Goal: Task Accomplishment & Management: Use online tool/utility

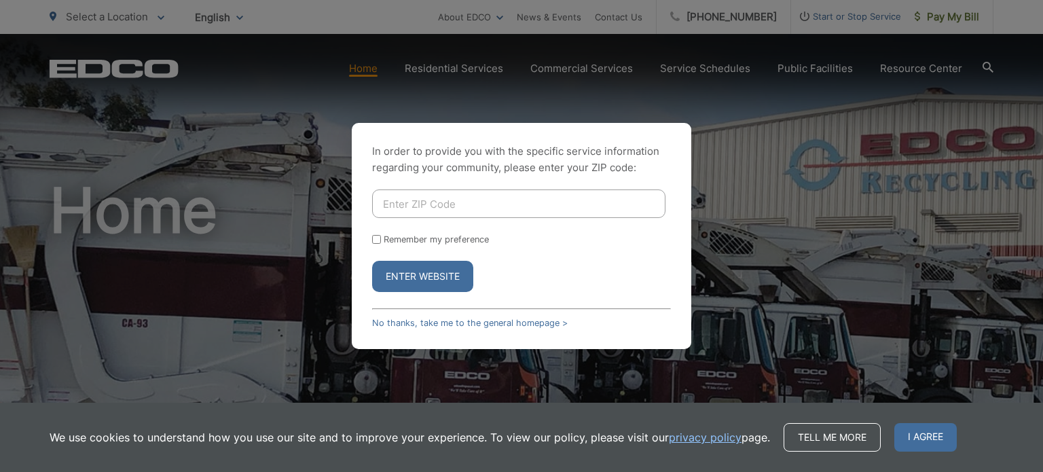
click at [456, 187] on div "In order to provide you with the specific service information regarding your co…" at bounding box center [521, 236] width 339 height 226
click at [458, 196] on input "Enter ZIP Code" at bounding box center [518, 203] width 293 height 29
type input "90814"
click at [372, 261] on button "Enter Website" at bounding box center [422, 276] width 101 height 31
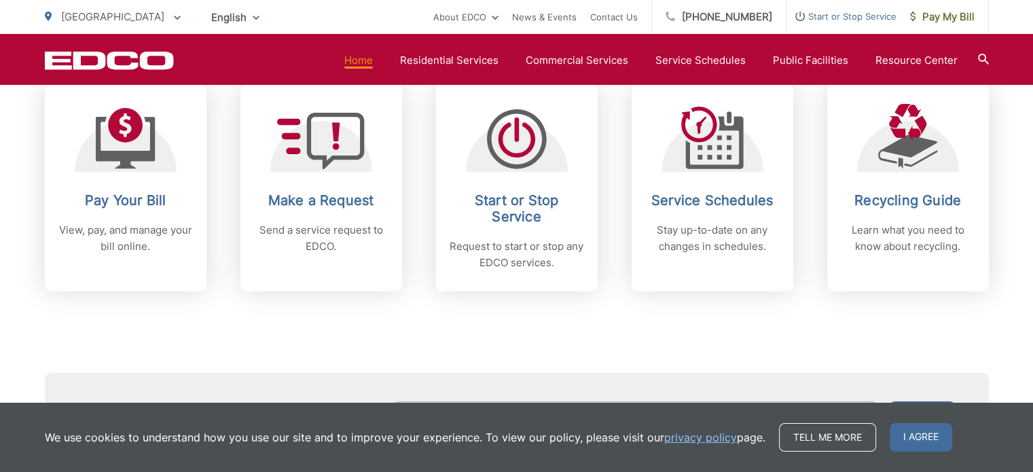
scroll to position [611, 0]
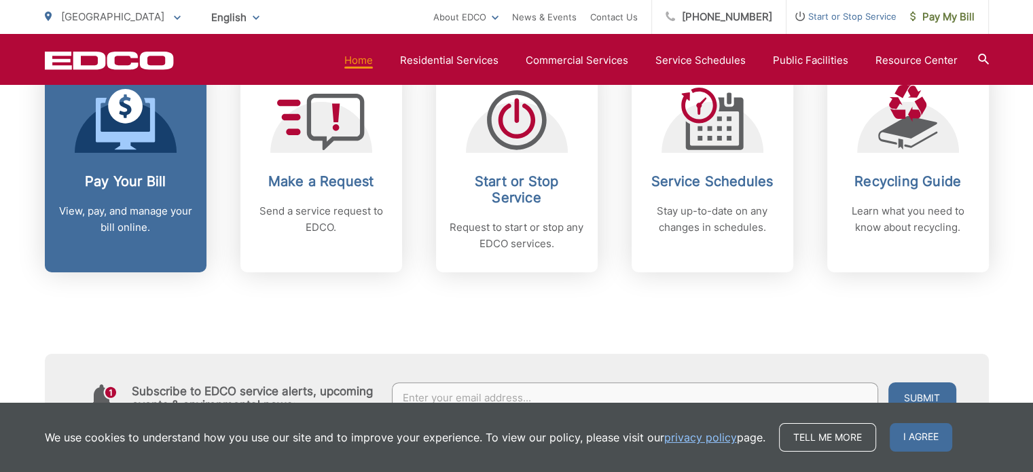
click at [107, 195] on div "Pay Your Bill View, pay, and manage your bill online." at bounding box center [125, 204] width 134 height 62
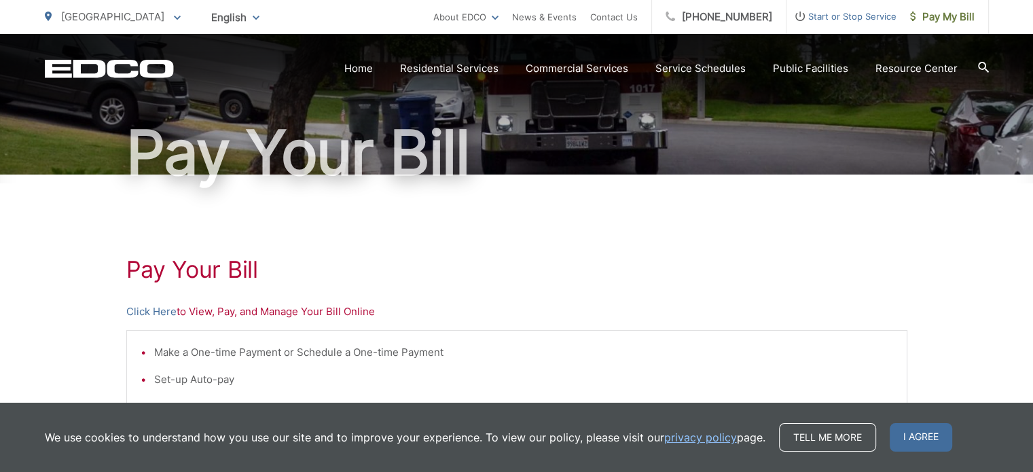
scroll to position [272, 0]
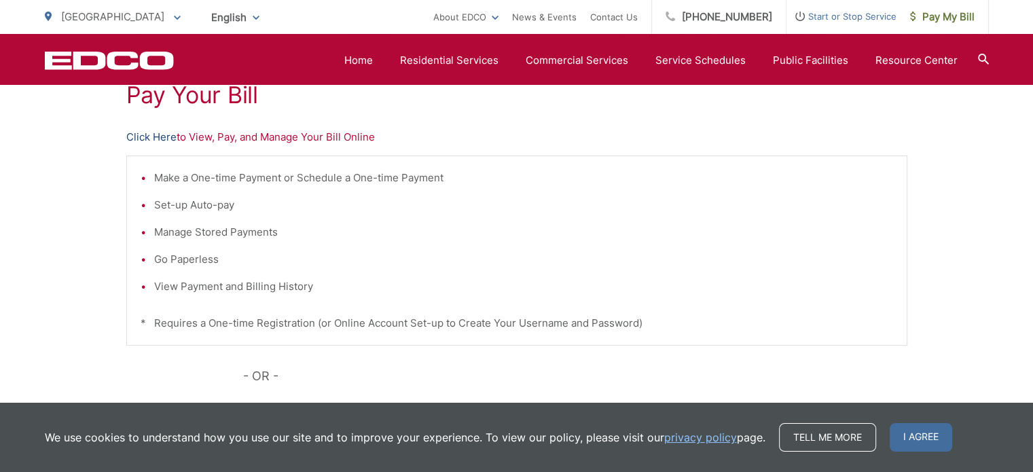
click at [166, 134] on link "Click Here" at bounding box center [151, 137] width 50 height 16
